Goal: Information Seeking & Learning: Learn about a topic

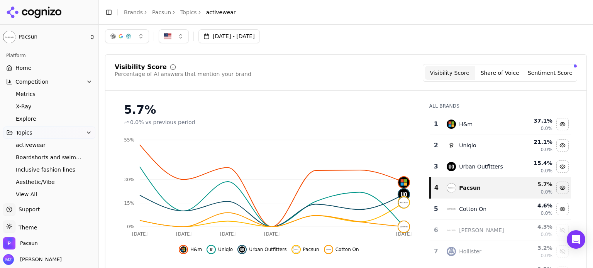
scroll to position [99, 0]
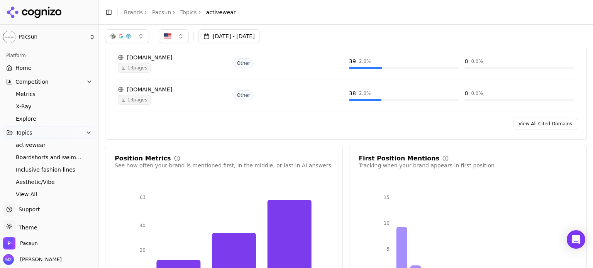
drag, startPoint x: 0, startPoint y: 0, endPoint x: 324, endPoint y: 35, distance: 325.6
click at [324, 35] on div "[DATE] - [DATE]" at bounding box center [346, 36] width 482 height 14
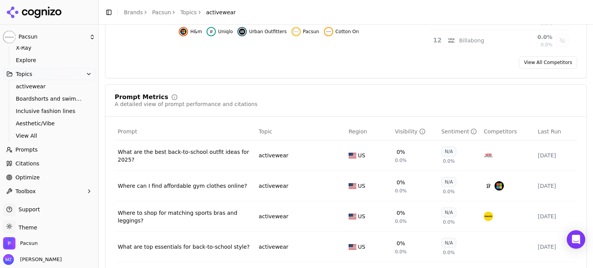
scroll to position [232, 0]
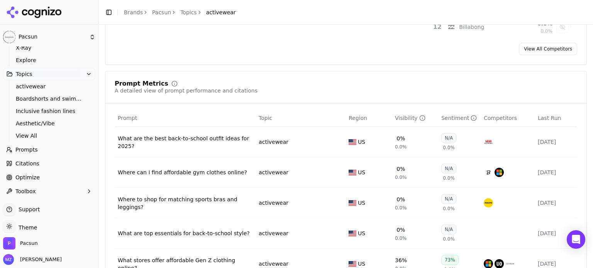
click at [45, 148] on link "Prompts" at bounding box center [49, 150] width 92 height 12
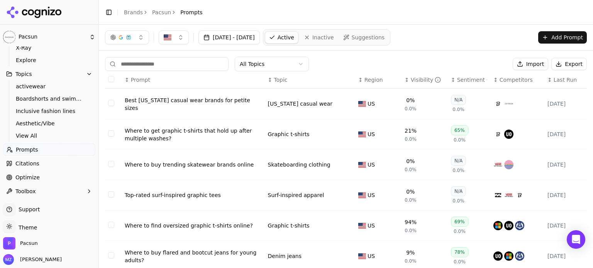
click at [253, 70] on html "Pacsun Platform Home Competition Metrics X-Ray Explore Topics activewear Boards…" at bounding box center [296, 134] width 593 height 268
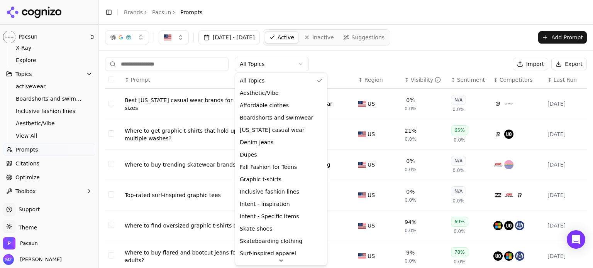
click at [363, 57] on html "Pacsun Platform Home Competition Metrics X-Ray Explore Topics activewear Boards…" at bounding box center [296, 134] width 593 height 268
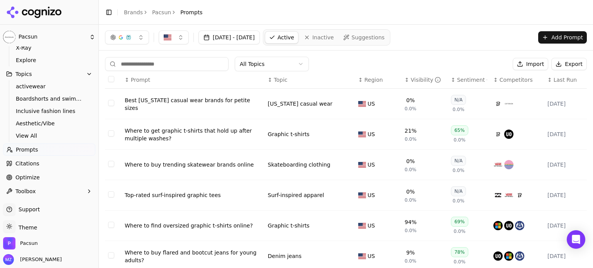
click at [566, 34] on button "Add Prompt" at bounding box center [562, 37] width 49 height 12
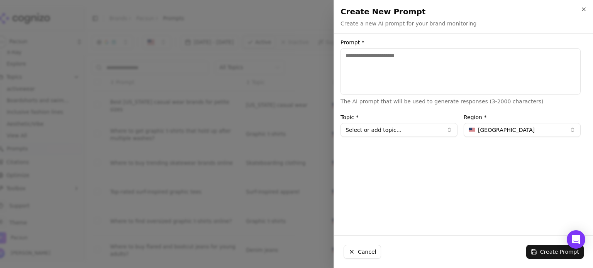
click at [586, 5] on div "Create New Prompt Create a new AI prompt for your brand monitoring Unsaved chan…" at bounding box center [464, 16] width 259 height 33
click at [586, 10] on icon "button" at bounding box center [584, 9] width 6 height 6
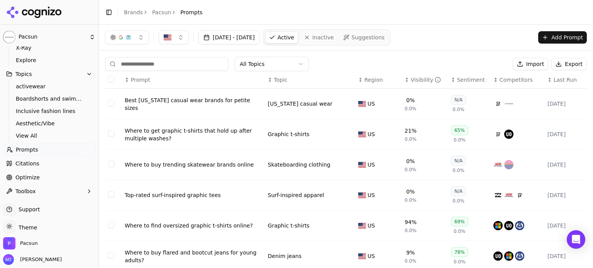
click at [366, 31] on link "Suggestions" at bounding box center [364, 37] width 49 height 12
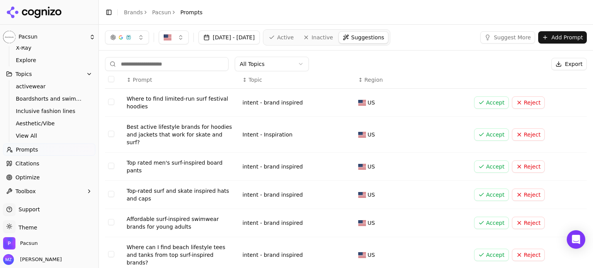
click at [34, 159] on link "Citations" at bounding box center [49, 164] width 92 height 12
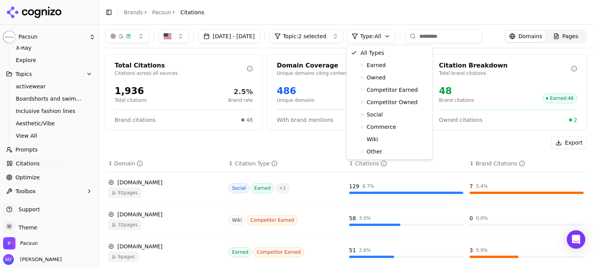
click at [390, 37] on html "Pacsun Platform Home Competition Metrics X-Ray Explore Topics activewear Boards…" at bounding box center [296, 134] width 593 height 268
click at [346, 34] on html "Pacsun Platform Home Competition Metrics X-Ray Explore Topics activewear Boards…" at bounding box center [296, 134] width 593 height 268
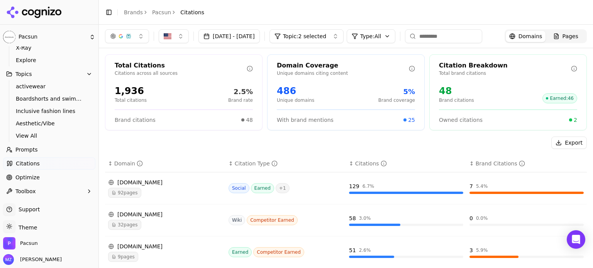
click at [344, 41] on button "Topic: 2 selected" at bounding box center [307, 36] width 74 height 14
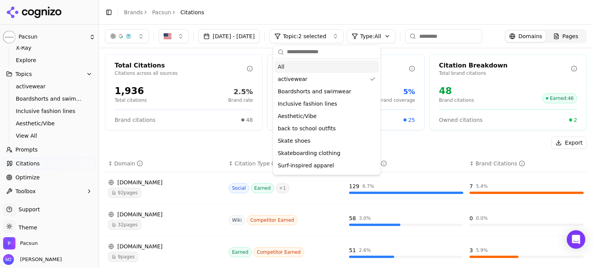
click at [330, 68] on div "All" at bounding box center [327, 67] width 104 height 12
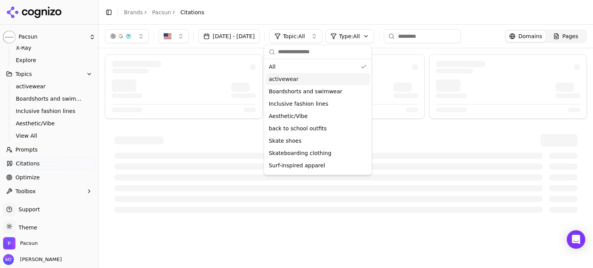
click at [394, 126] on div at bounding box center [346, 173] width 482 height 97
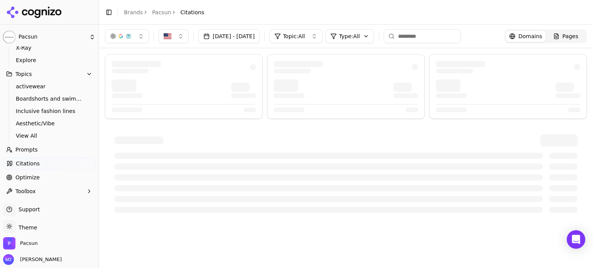
click at [386, 35] on html "Pacsun Platform Home Competition Metrics X-Ray Explore Topics activewear Boards…" at bounding box center [296, 134] width 593 height 268
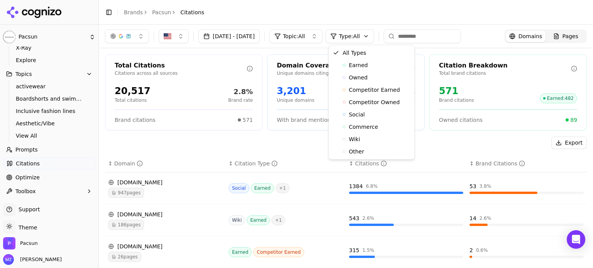
click at [421, 131] on html "Pacsun Platform Home Competition Metrics X-Ray Explore Topics activewear Boards…" at bounding box center [296, 134] width 593 height 268
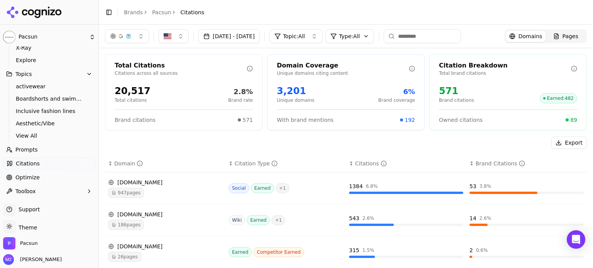
click at [565, 37] on span "Pages" at bounding box center [571, 36] width 16 height 8
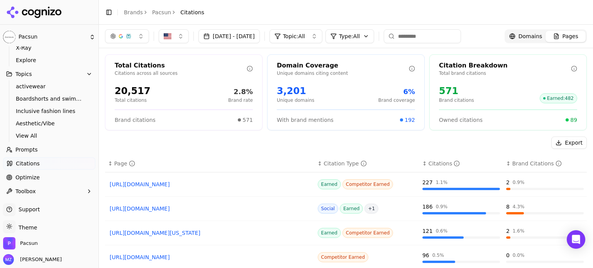
click at [524, 31] on link "Domains" at bounding box center [526, 36] width 40 height 11
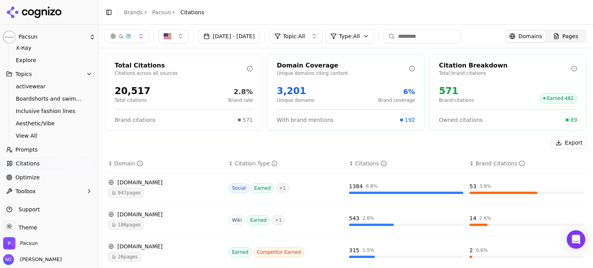
click at [563, 33] on span "Pages" at bounding box center [571, 36] width 16 height 8
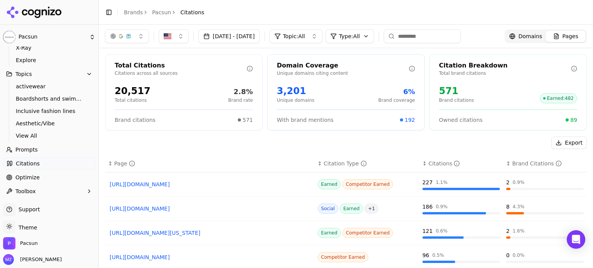
click at [524, 36] on span "Domains" at bounding box center [531, 36] width 24 height 8
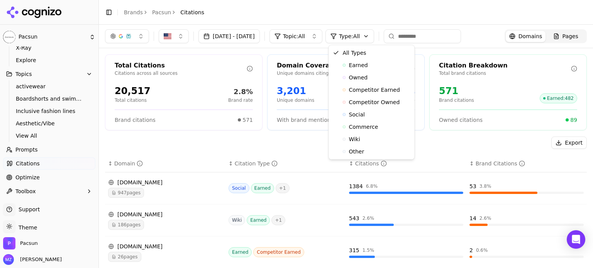
click at [364, 37] on html "Pacsun Platform Home Competition Metrics X-Ray Explore Topics activewear Boards…" at bounding box center [296, 134] width 593 height 268
click at [43, 179] on html "Pacsun Platform Home Competition Metrics X-Ray Explore Topics activewear Boards…" at bounding box center [296, 134] width 593 height 268
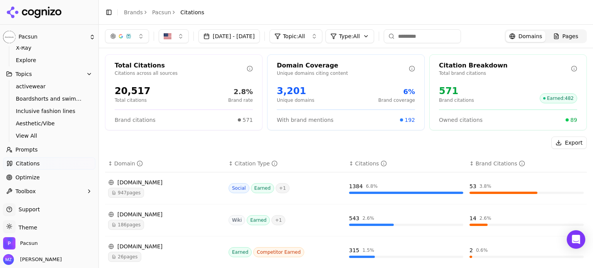
click at [51, 176] on link "Optimize" at bounding box center [49, 178] width 92 height 12
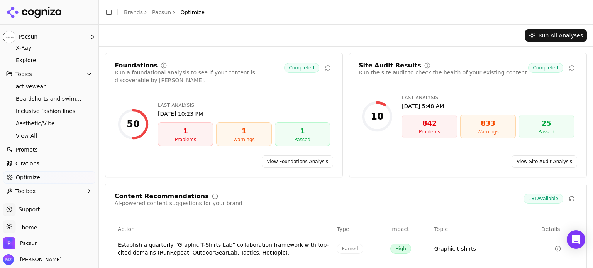
click at [564, 32] on button "Run All Analyses" at bounding box center [556, 35] width 62 height 12
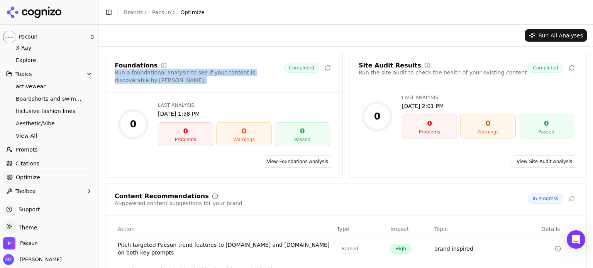
drag, startPoint x: 287, startPoint y: 75, endPoint x: 113, endPoint y: 75, distance: 173.8
click at [113, 75] on div "Foundations Run a foundational analysis to see if your content is discoverable …" at bounding box center [223, 78] width 237 height 31
copy div "Run a foundational analysis to see if your content is discoverable by [PERSON_N…"
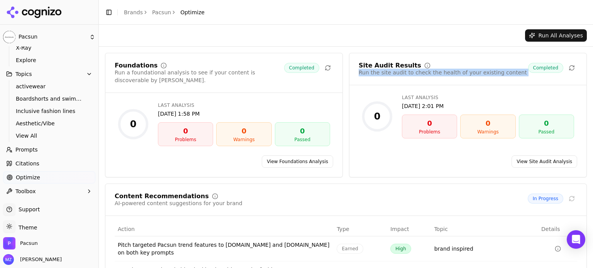
drag, startPoint x: 517, startPoint y: 74, endPoint x: 354, endPoint y: 84, distance: 163.7
click at [354, 84] on div "Site Audit Results Run the site audit to check the health of your existing cont…" at bounding box center [468, 74] width 237 height 23
copy div "Run the site audit to check the health of your existing content"
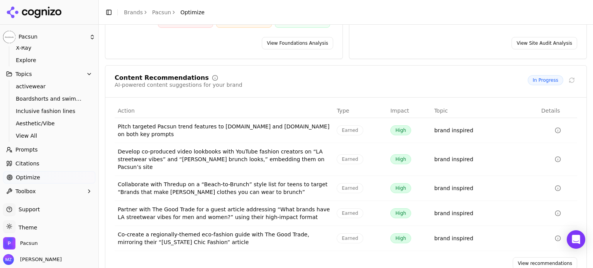
scroll to position [119, 0]
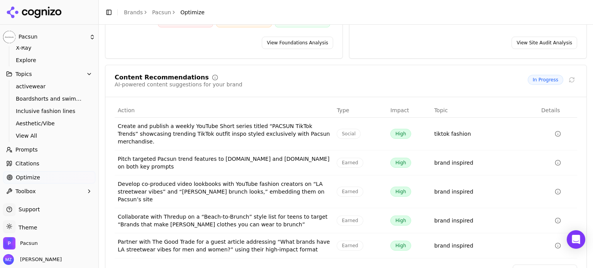
click at [523, 265] on link "View recommendations" at bounding box center [545, 271] width 65 height 12
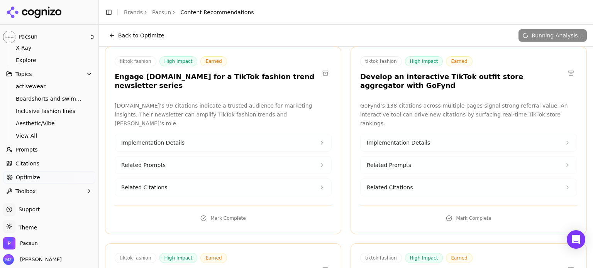
scroll to position [116, 0]
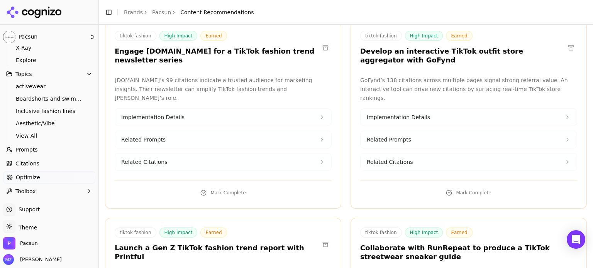
click at [179, 109] on button "Implementation Details" at bounding box center [223, 117] width 216 height 17
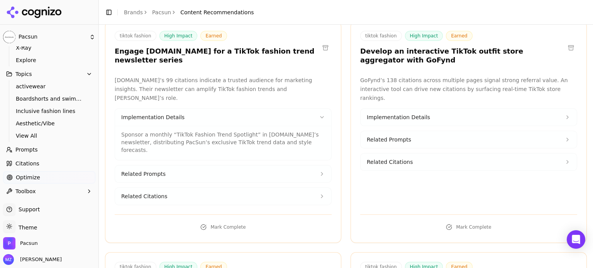
click at [173, 166] on button "Related Prompts" at bounding box center [223, 174] width 216 height 17
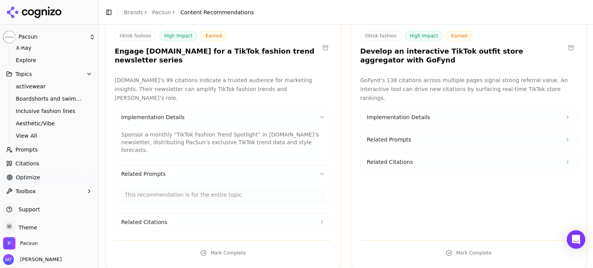
click at [161, 214] on button "Related Citations" at bounding box center [223, 222] width 216 height 17
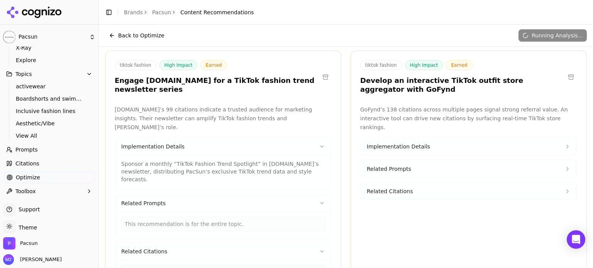
scroll to position [0, 0]
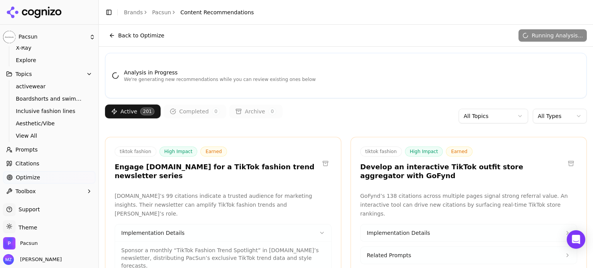
click at [114, 32] on button "Back to Optimize" at bounding box center [136, 35] width 63 height 12
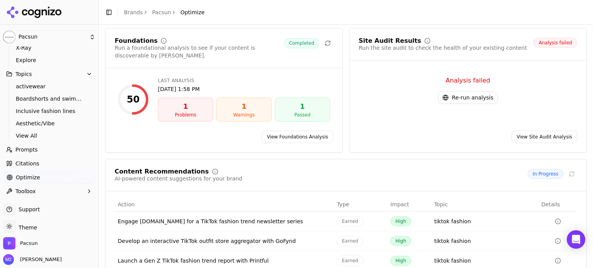
scroll to position [56, 0]
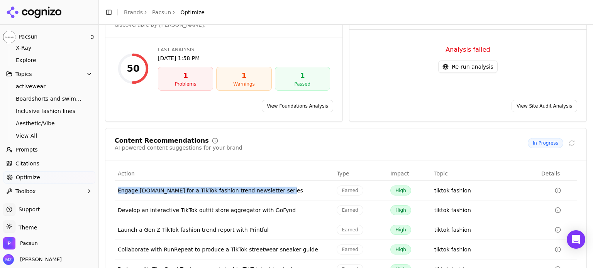
drag, startPoint x: 277, startPoint y: 182, endPoint x: 278, endPoint y: 190, distance: 7.8
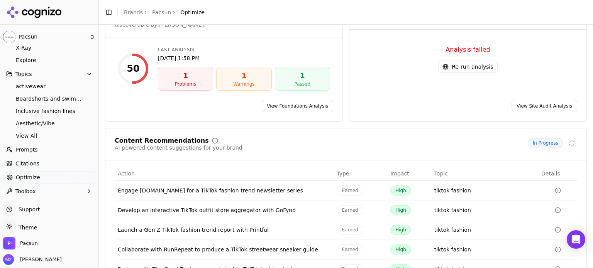
drag, startPoint x: 281, startPoint y: 185, endPoint x: 286, endPoint y: 178, distance: 7.7
click at [200, 186] on td "Engage Tactics.com for a TikTok fashion trend newsletter series" at bounding box center [224, 191] width 219 height 20
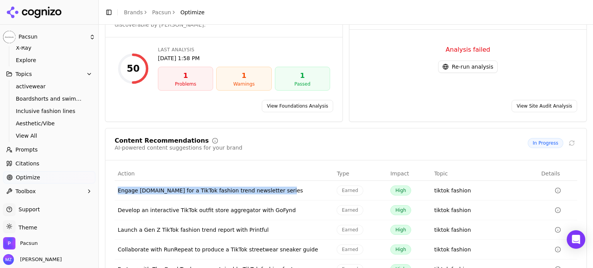
drag, startPoint x: 275, startPoint y: 180, endPoint x: 279, endPoint y: 182, distance: 4.2
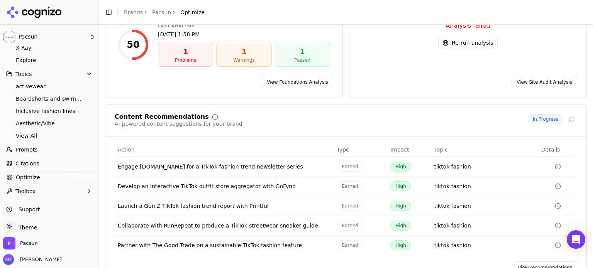
scroll to position [93, 0]
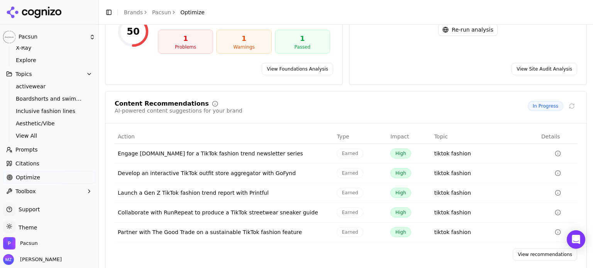
click at [530, 252] on link "View recommendations" at bounding box center [545, 255] width 65 height 12
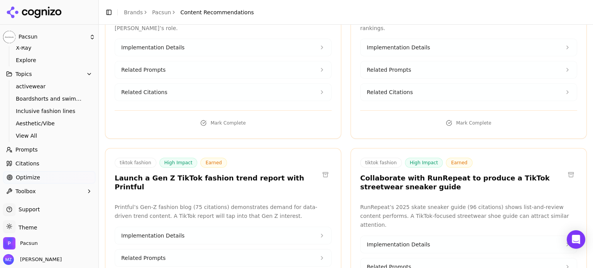
scroll to position [155, 0]
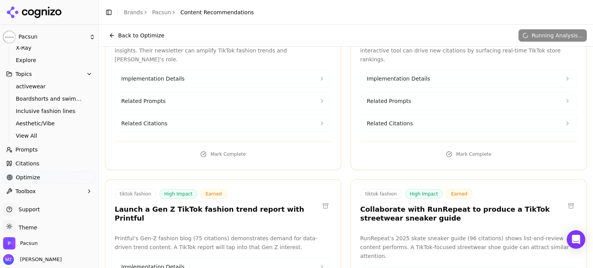
click at [165, 93] on button "Related Prompts" at bounding box center [223, 101] width 216 height 17
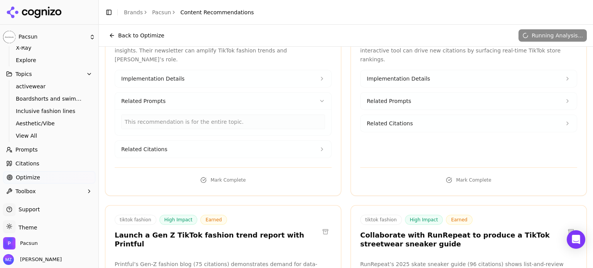
click at [160, 141] on button "Related Citations" at bounding box center [223, 149] width 216 height 17
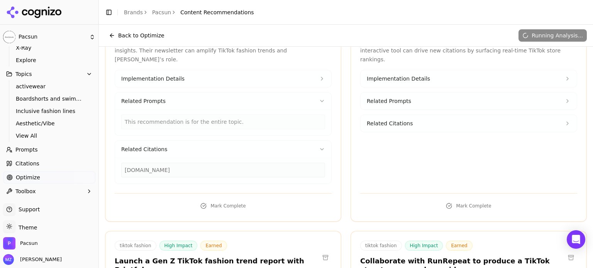
click at [185, 70] on button "Implementation Details" at bounding box center [223, 78] width 216 height 17
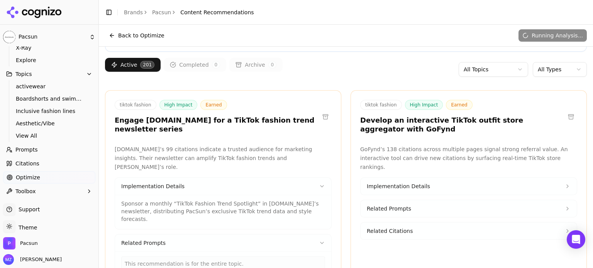
scroll to position [0, 0]
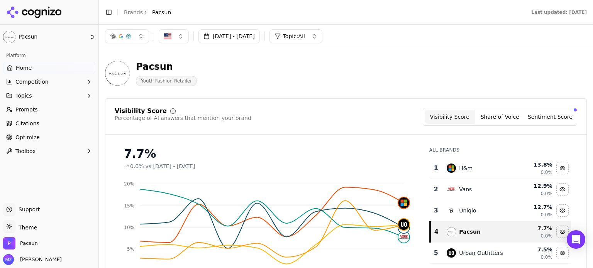
click at [25, 112] on span "Prompts" at bounding box center [26, 110] width 22 height 8
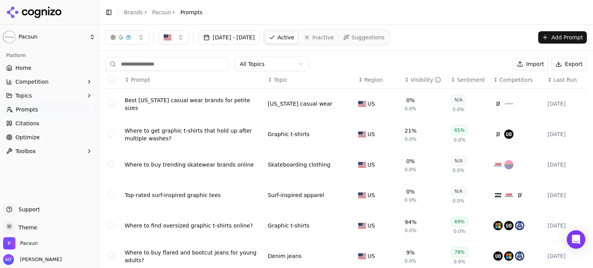
click at [260, 35] on button "[DATE] - [DATE]" at bounding box center [229, 38] width 61 height 14
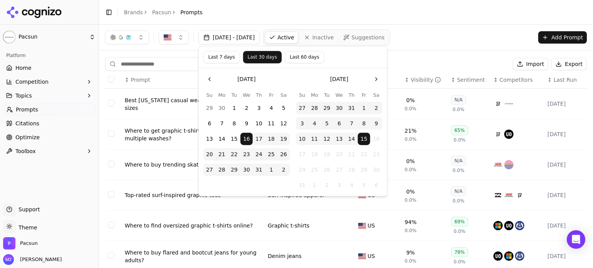
click at [464, 56] on div "All Topics Import Export ↕ Prompt ↕ Topic ↕ Region ↕ Visibility ↕ Sentiment ↕ C…" at bounding box center [346, 235] width 494 height 368
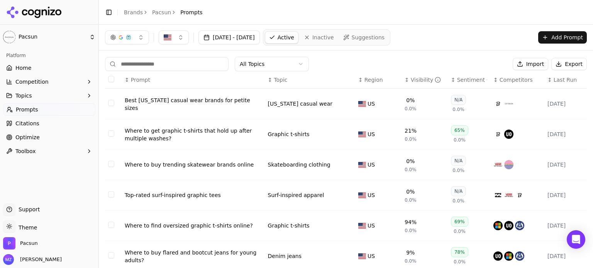
click at [568, 64] on button "Export" at bounding box center [570, 64] width 36 height 12
click at [538, 31] on button "Add Prompt" at bounding box center [562, 37] width 49 height 12
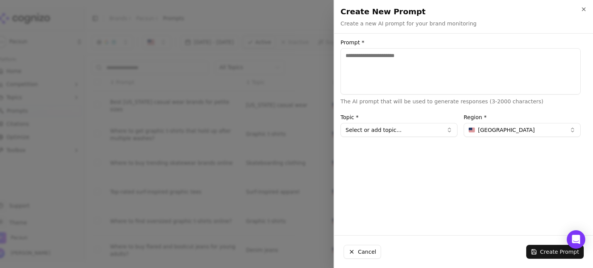
click at [435, 121] on div "Topic * Select or add topic..." at bounding box center [399, 126] width 117 height 22
click at [433, 125] on button "Select or add topic..." at bounding box center [399, 130] width 117 height 14
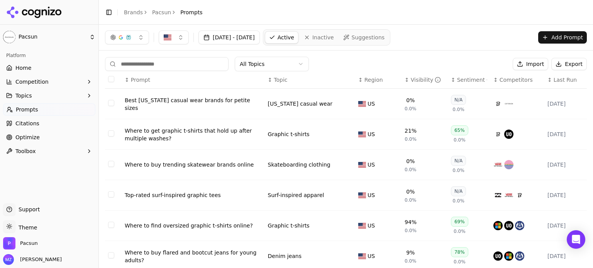
click at [550, 41] on button "Add Prompt" at bounding box center [562, 37] width 49 height 12
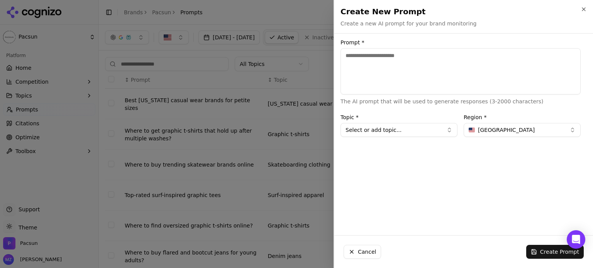
click at [318, 79] on div at bounding box center [296, 134] width 593 height 268
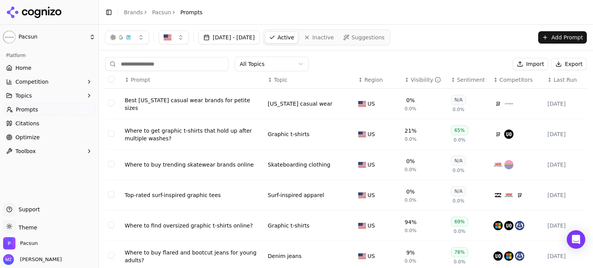
click at [372, 44] on nav "Active Inactive Suggestions" at bounding box center [326, 37] width 127 height 16
click at [374, 38] on span "Suggestions" at bounding box center [368, 38] width 33 height 8
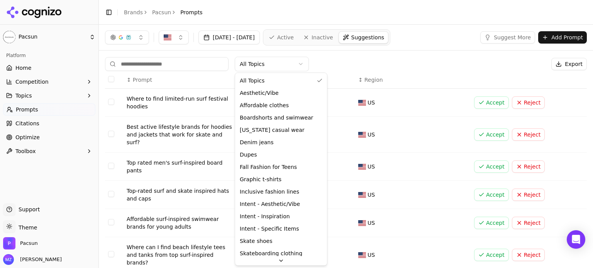
click at [292, 62] on html "Pacsun Platform Home Competition Topics Prompts Citations Optimize Toolbox Supp…" at bounding box center [296, 134] width 593 height 268
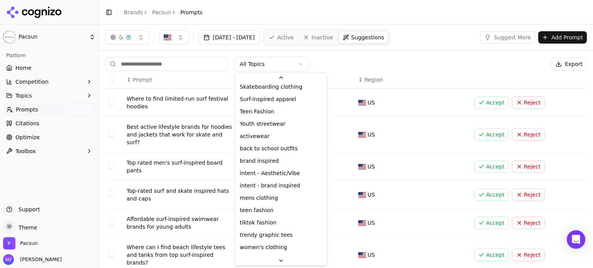
scroll to position [178, 0]
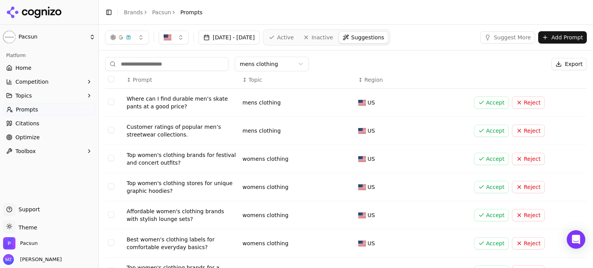
click at [294, 34] on span "Active" at bounding box center [285, 38] width 17 height 8
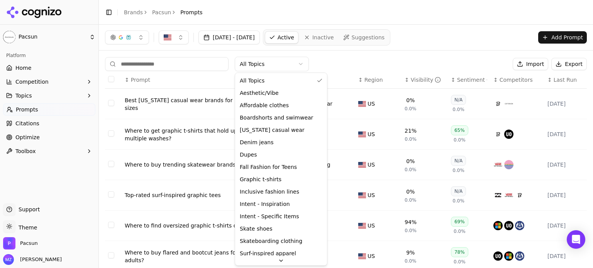
click at [253, 66] on html "Pacsun Platform Home Competition Topics Prompts Citations Optimize Toolbox Supp…" at bounding box center [296, 134] width 593 height 268
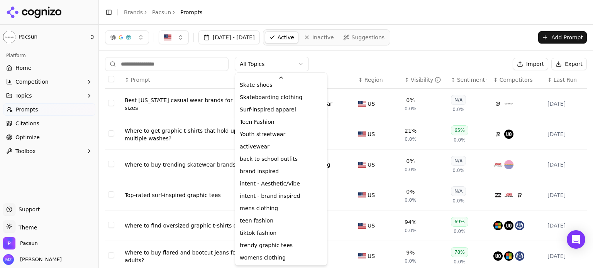
scroll to position [153, 0]
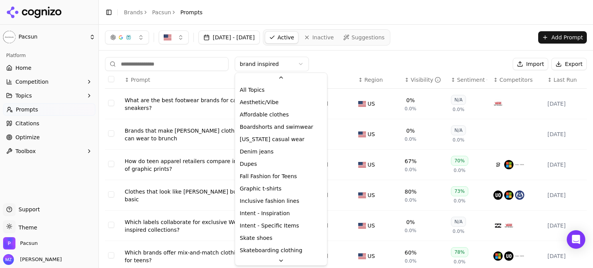
click at [263, 65] on html "Pacsun Platform Home Competition Topics Prompts Citations Optimize Toolbox Supp…" at bounding box center [296, 134] width 593 height 268
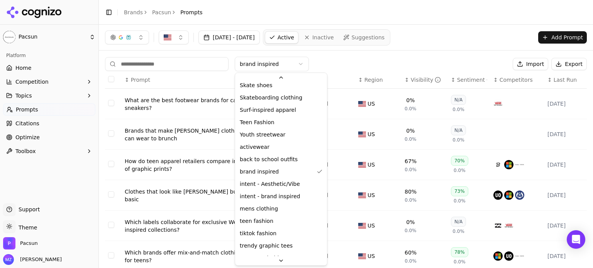
scroll to position [0, 0]
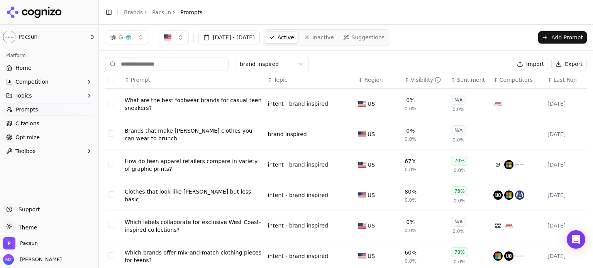
click at [363, 57] on html "Pacsun Platform Home Competition Topics Prompts Citations Optimize Toolbox Supp…" at bounding box center [296, 134] width 593 height 268
click at [32, 78] on span "Competition" at bounding box center [31, 82] width 33 height 8
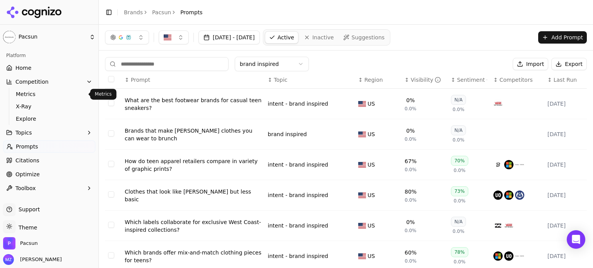
click at [35, 92] on span "Metrics" at bounding box center [49, 94] width 67 height 8
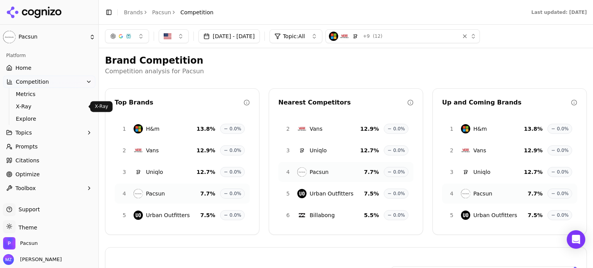
click at [46, 105] on span "X-Ray" at bounding box center [49, 107] width 67 height 8
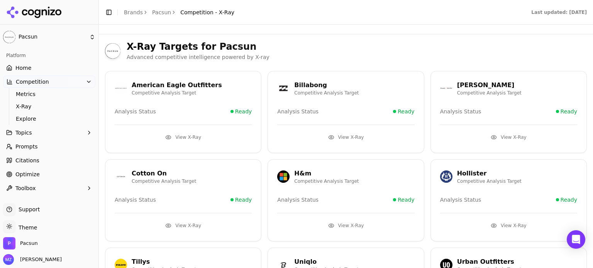
click at [183, 137] on button "View X-Ray" at bounding box center [183, 137] width 137 height 12
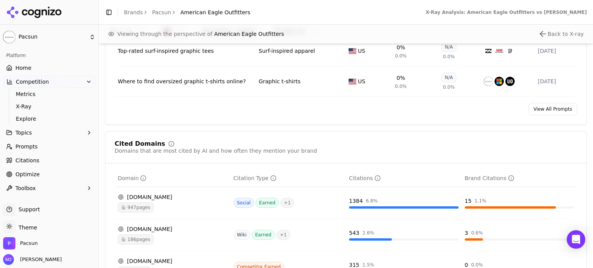
scroll to position [734, 0]
